Goal: Information Seeking & Learning: Learn about a topic

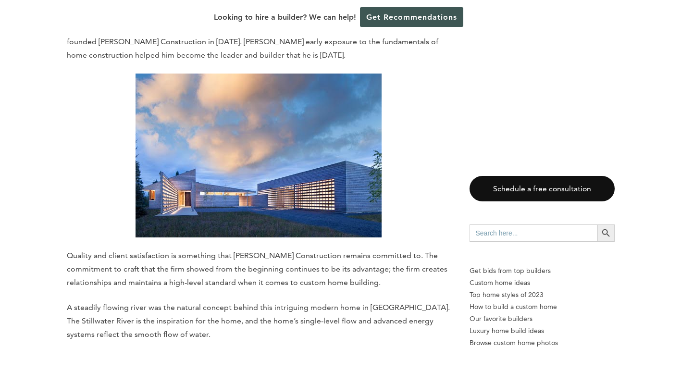
scroll to position [625, 0]
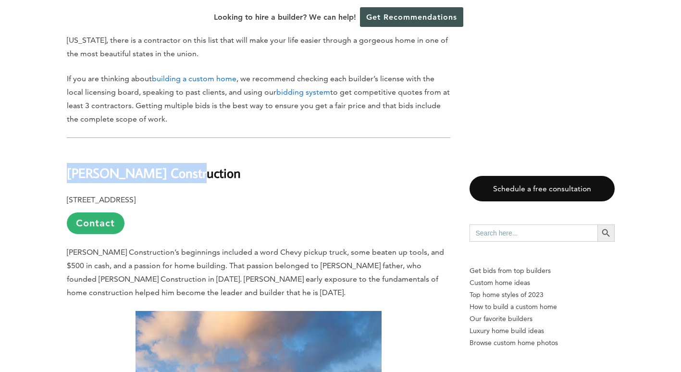
drag, startPoint x: 189, startPoint y: 164, endPoint x: -2, endPoint y: 130, distance: 193.8
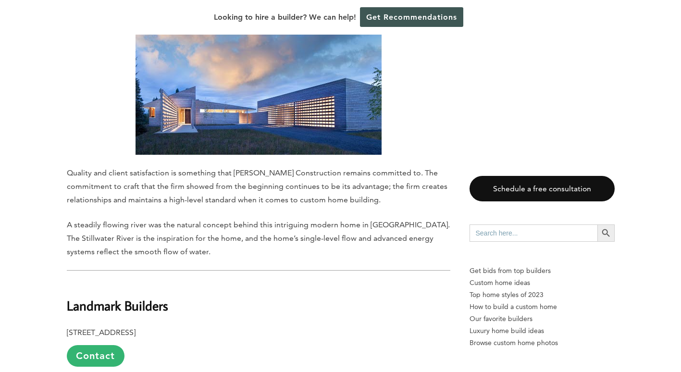
scroll to position [1105, 0]
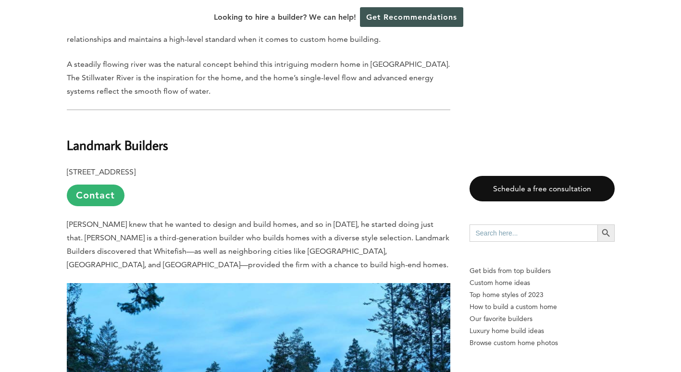
drag, startPoint x: 122, startPoint y: 126, endPoint x: 28, endPoint y: 121, distance: 93.9
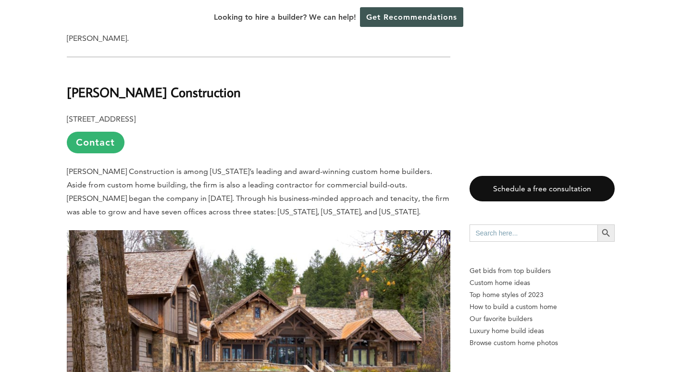
scroll to position [1634, 0]
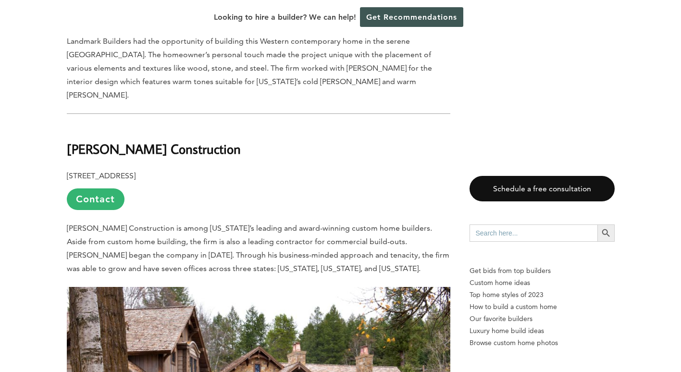
drag, startPoint x: 237, startPoint y: 114, endPoint x: 2, endPoint y: 124, distance: 235.2
copy b "[PERSON_NAME] Construction"
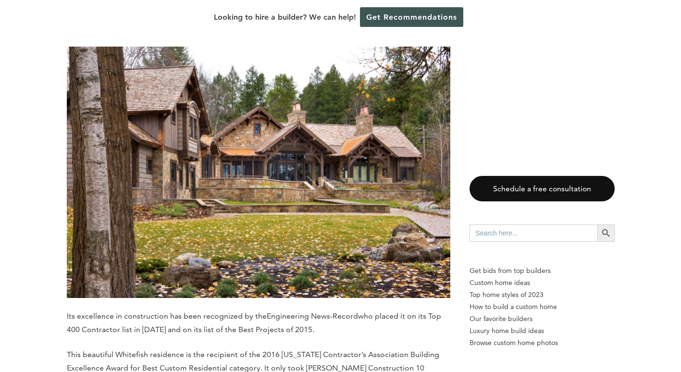
scroll to position [2066, 0]
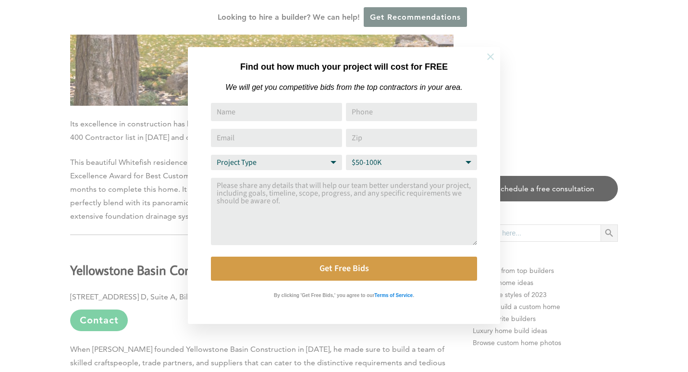
click at [494, 55] on icon at bounding box center [490, 56] width 11 height 11
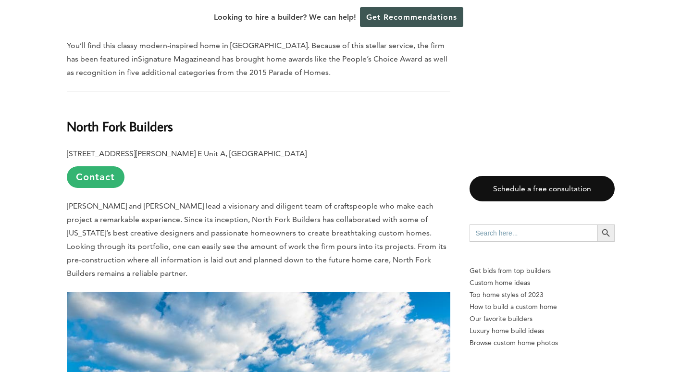
scroll to position [3700, 0]
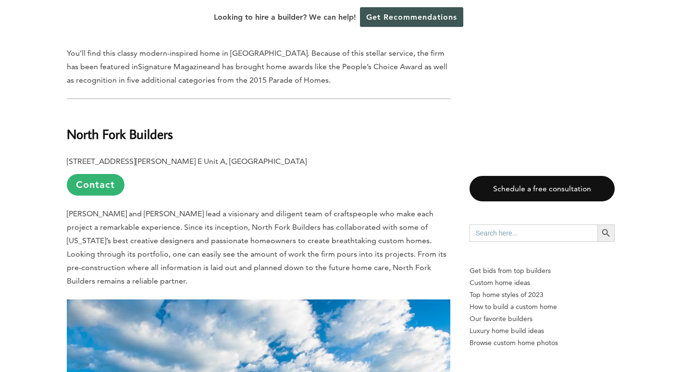
drag, startPoint x: 191, startPoint y: 82, endPoint x: 32, endPoint y: 66, distance: 159.9
copy b "North Fork Builders"
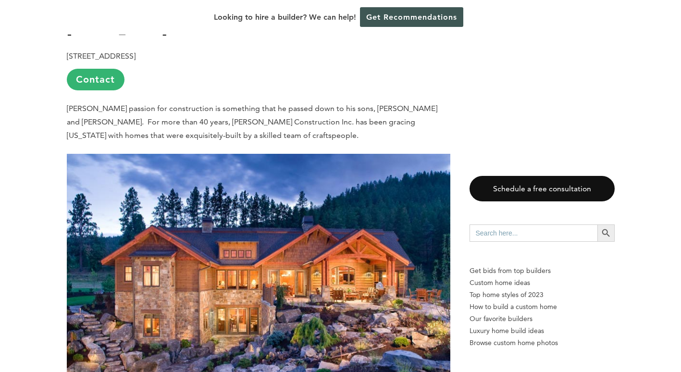
scroll to position [5382, 0]
